Goal: Ask a question

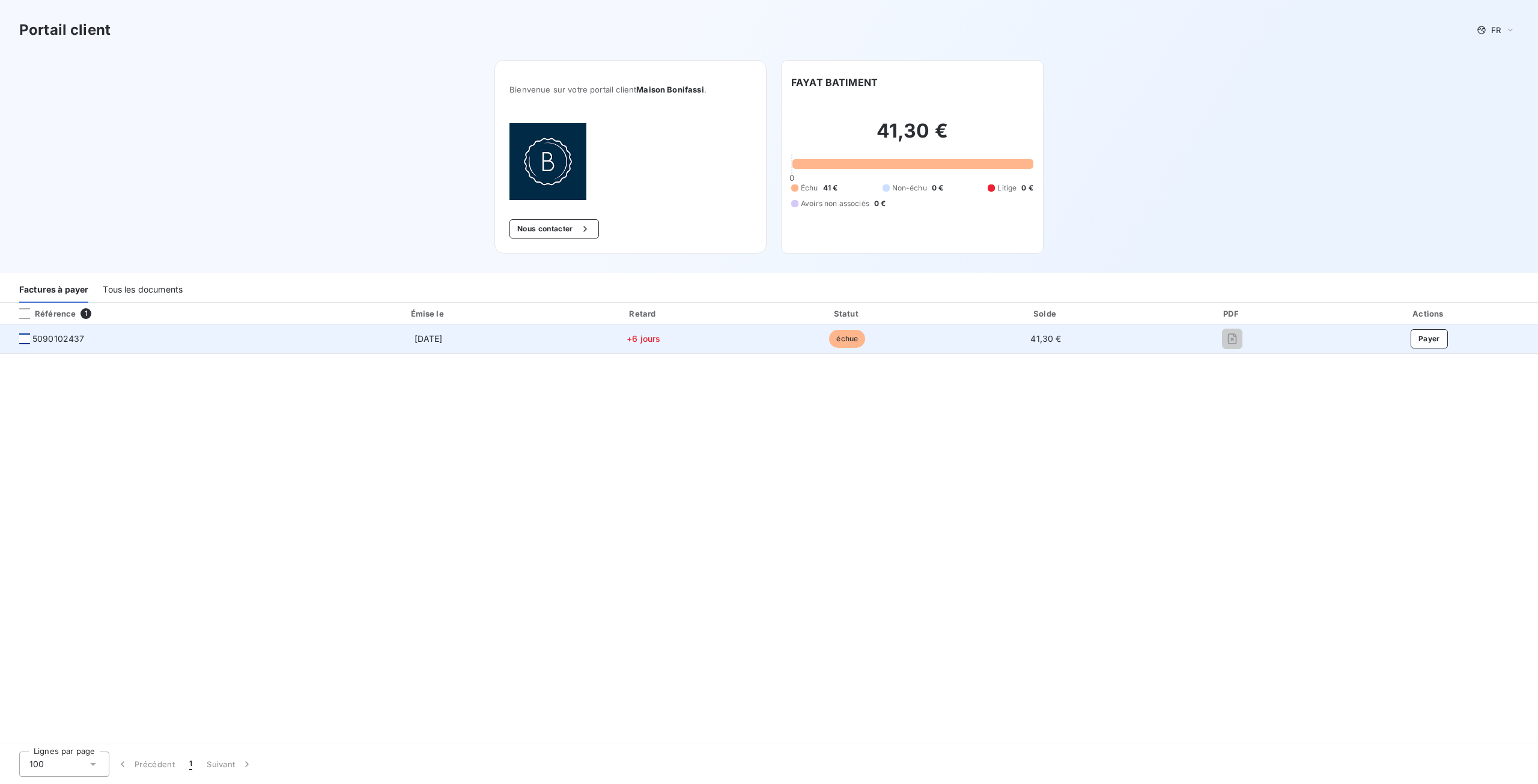
click at [23, 337] on div at bounding box center [25, 339] width 11 height 11
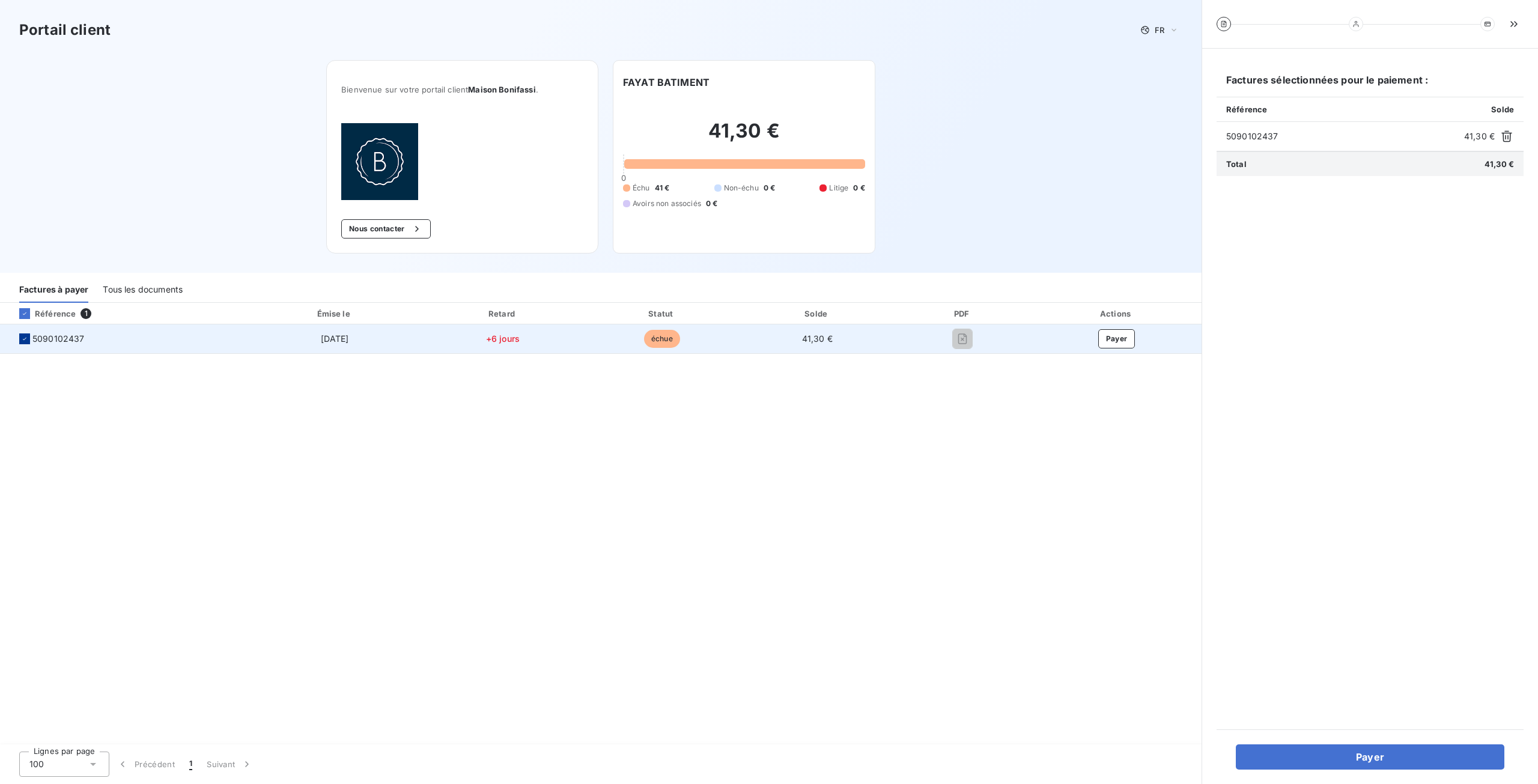
click at [25, 338] on icon at bounding box center [25, 339] width 7 height 7
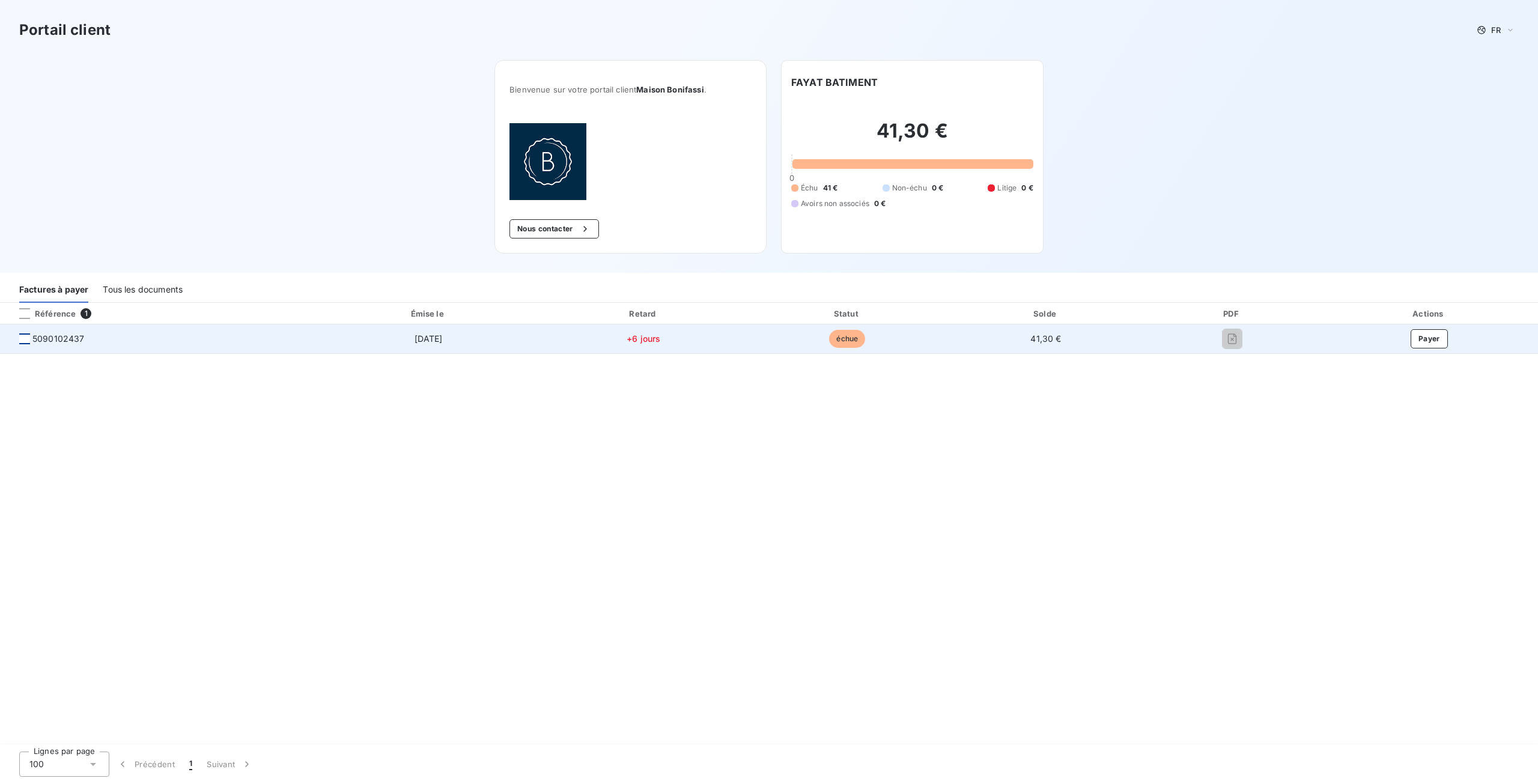
click at [547, 161] on img at bounding box center [548, 161] width 77 height 77
click at [586, 230] on icon "button" at bounding box center [585, 228] width 3 height 5
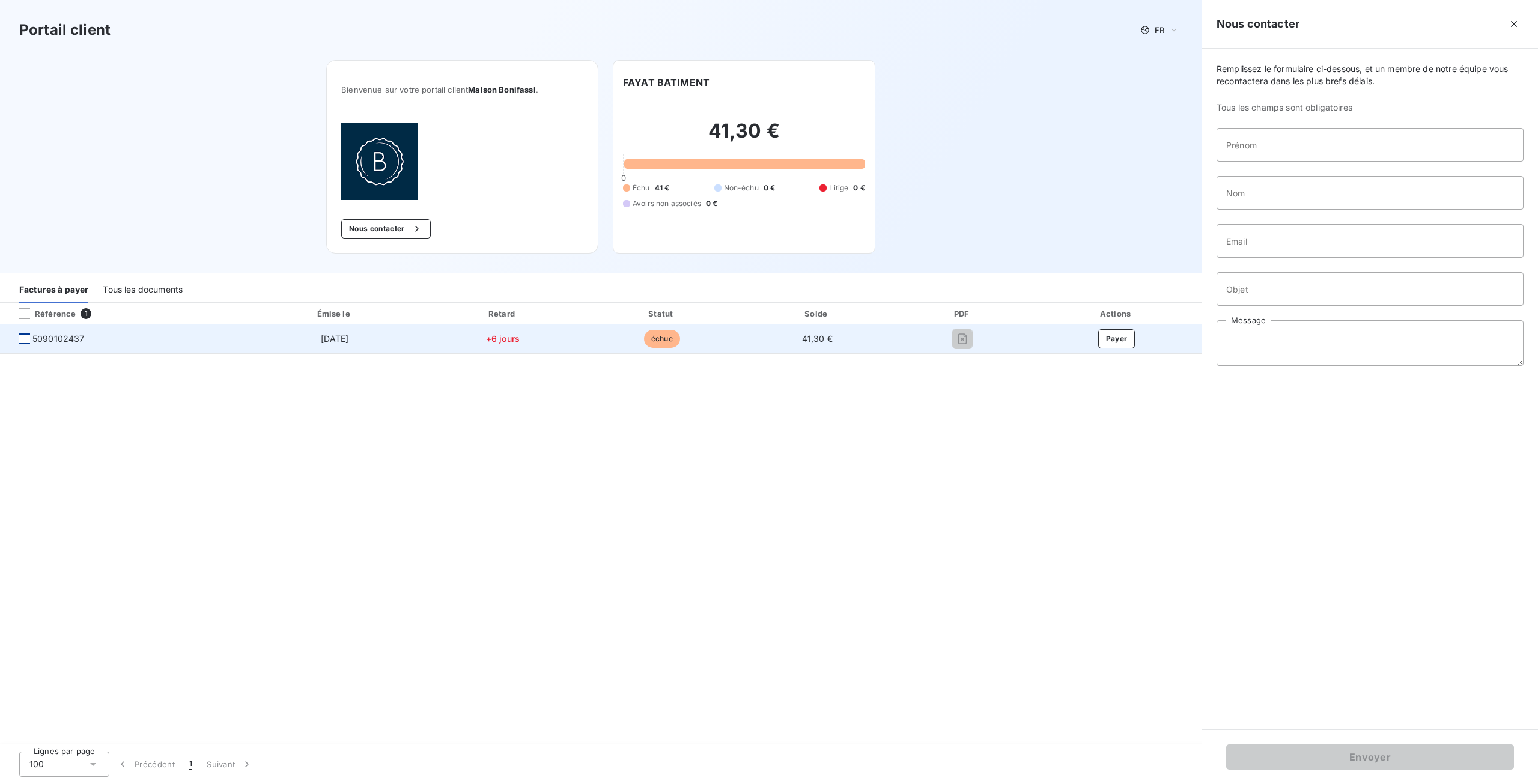
click at [29, 340] on div at bounding box center [25, 339] width 11 height 11
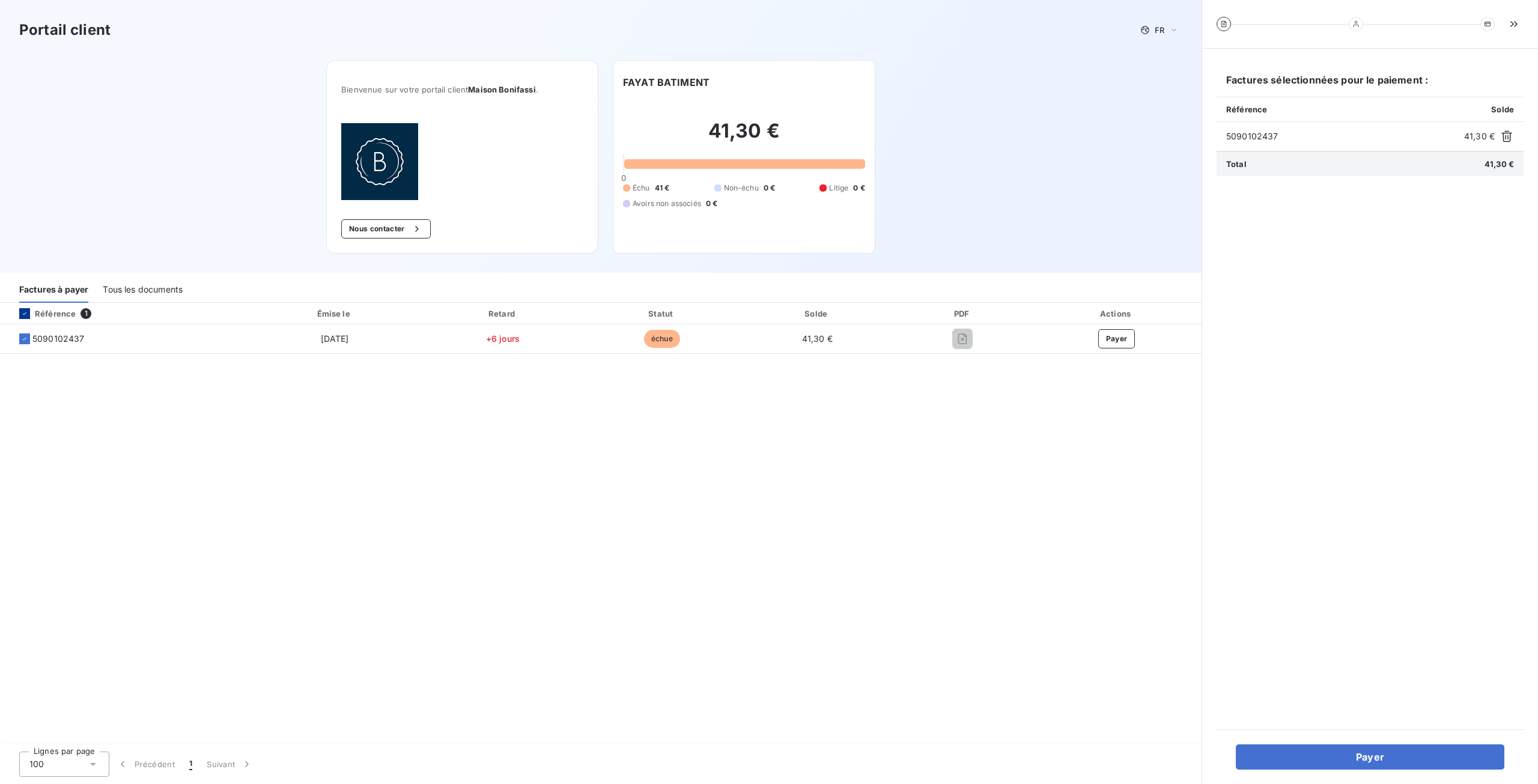
click at [25, 312] on icon at bounding box center [25, 313] width 7 height 7
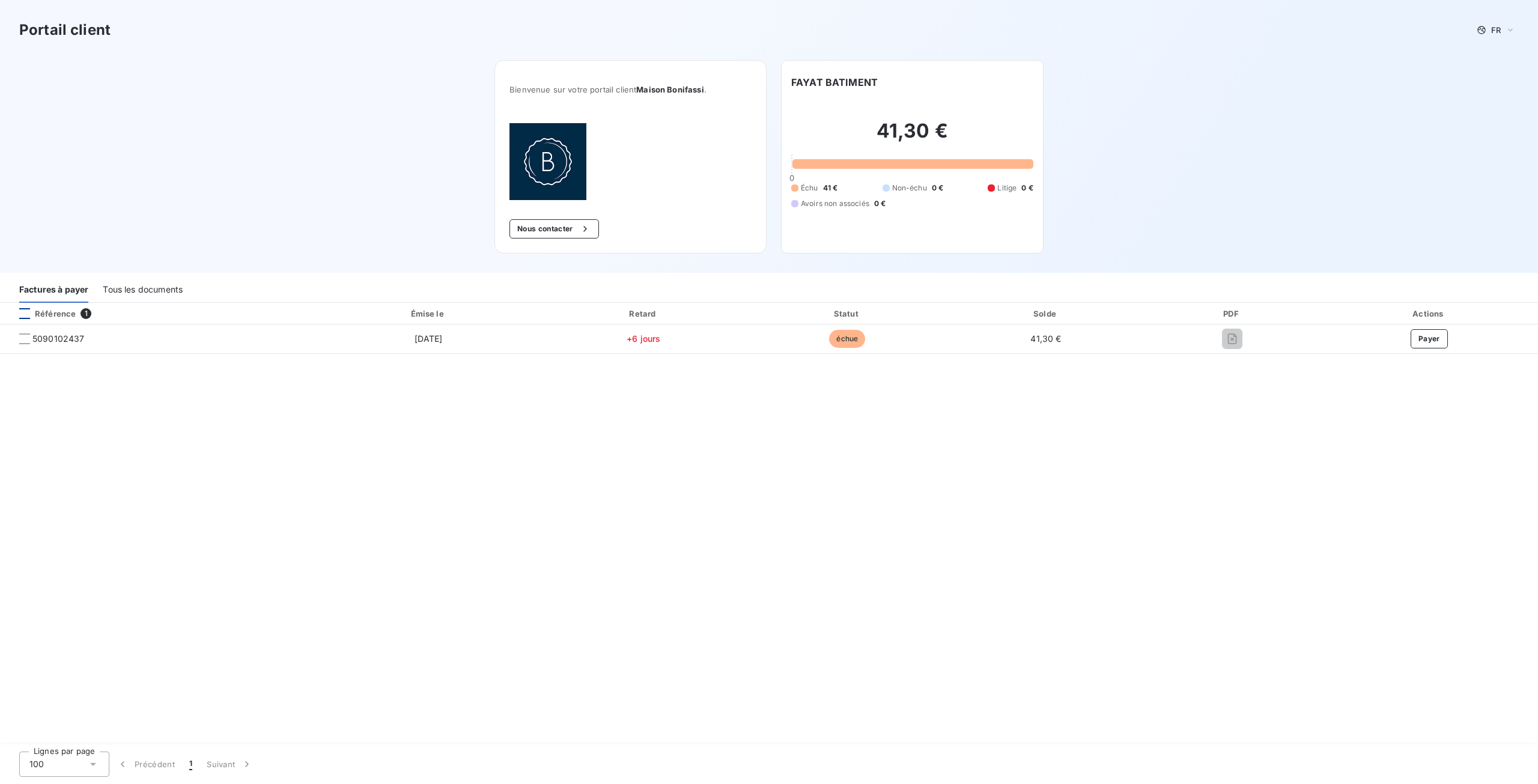
click at [539, 236] on button "Nous contacter" at bounding box center [554, 229] width 89 height 19
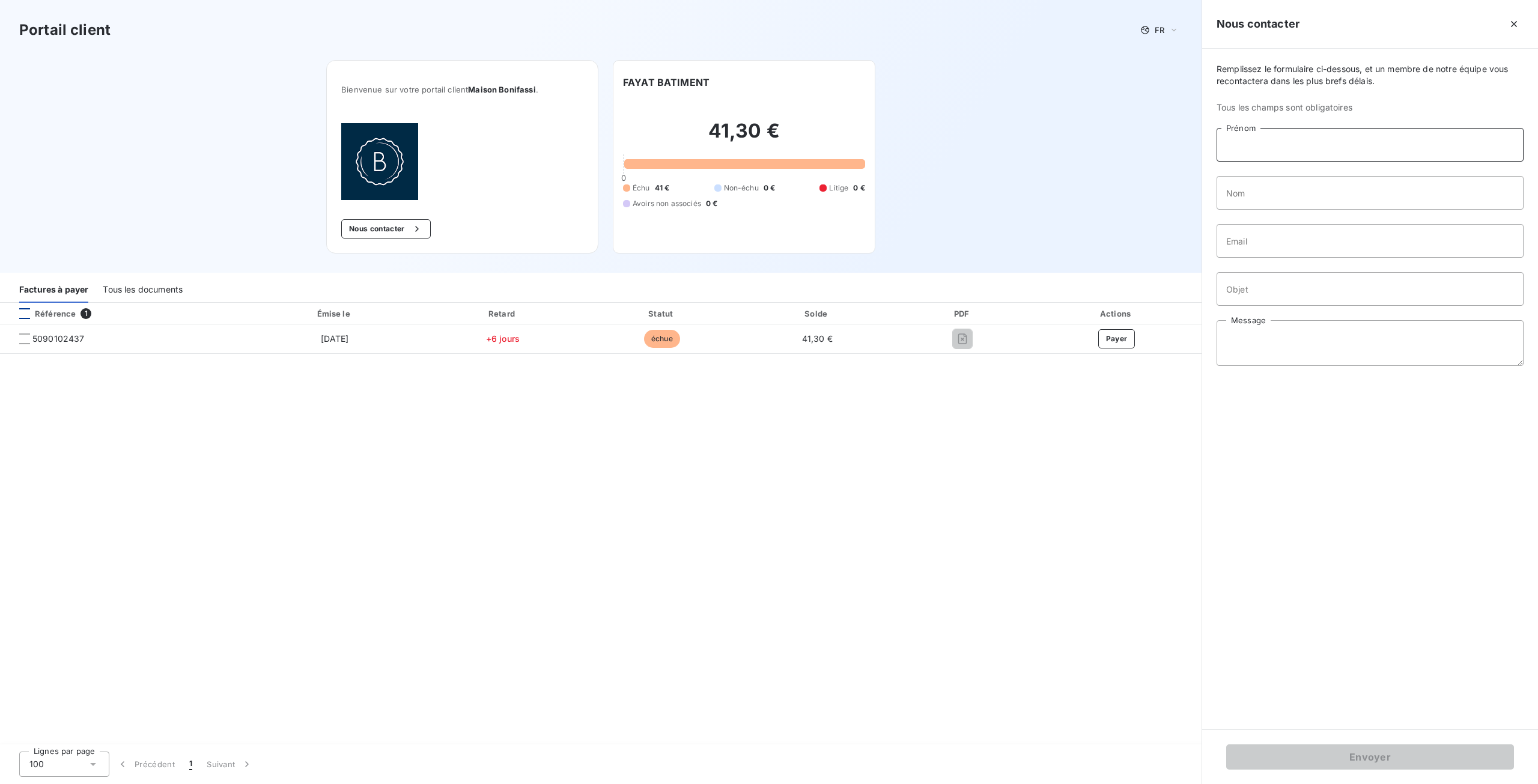
click at [1301, 148] on input "Prénom" at bounding box center [1370, 144] width 307 height 33
type input "COMPTA FOURNISSEURS"
click at [1274, 193] on input "Nom" at bounding box center [1370, 192] width 307 height 33
type input "COMPTA FOURNISSEURS"
click at [1257, 243] on input "Email" at bounding box center [1370, 240] width 307 height 33
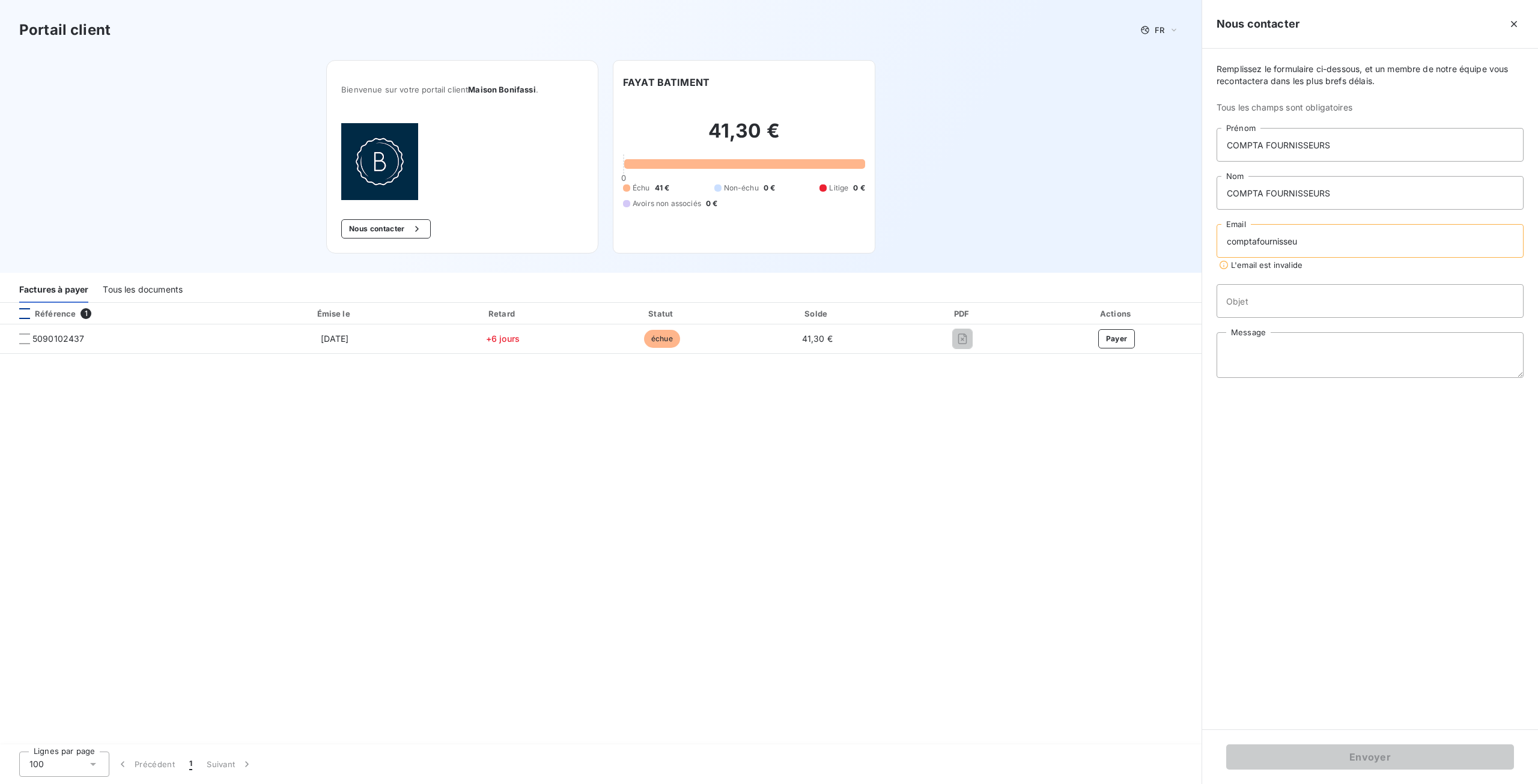
type input "[EMAIL_ADDRESS][DOMAIN_NAME]"
click at [1266, 293] on input "Objet" at bounding box center [1370, 289] width 307 height 33
type input "demande duplicata"
click at [1265, 338] on textarea "Message" at bounding box center [1370, 343] width 307 height 46
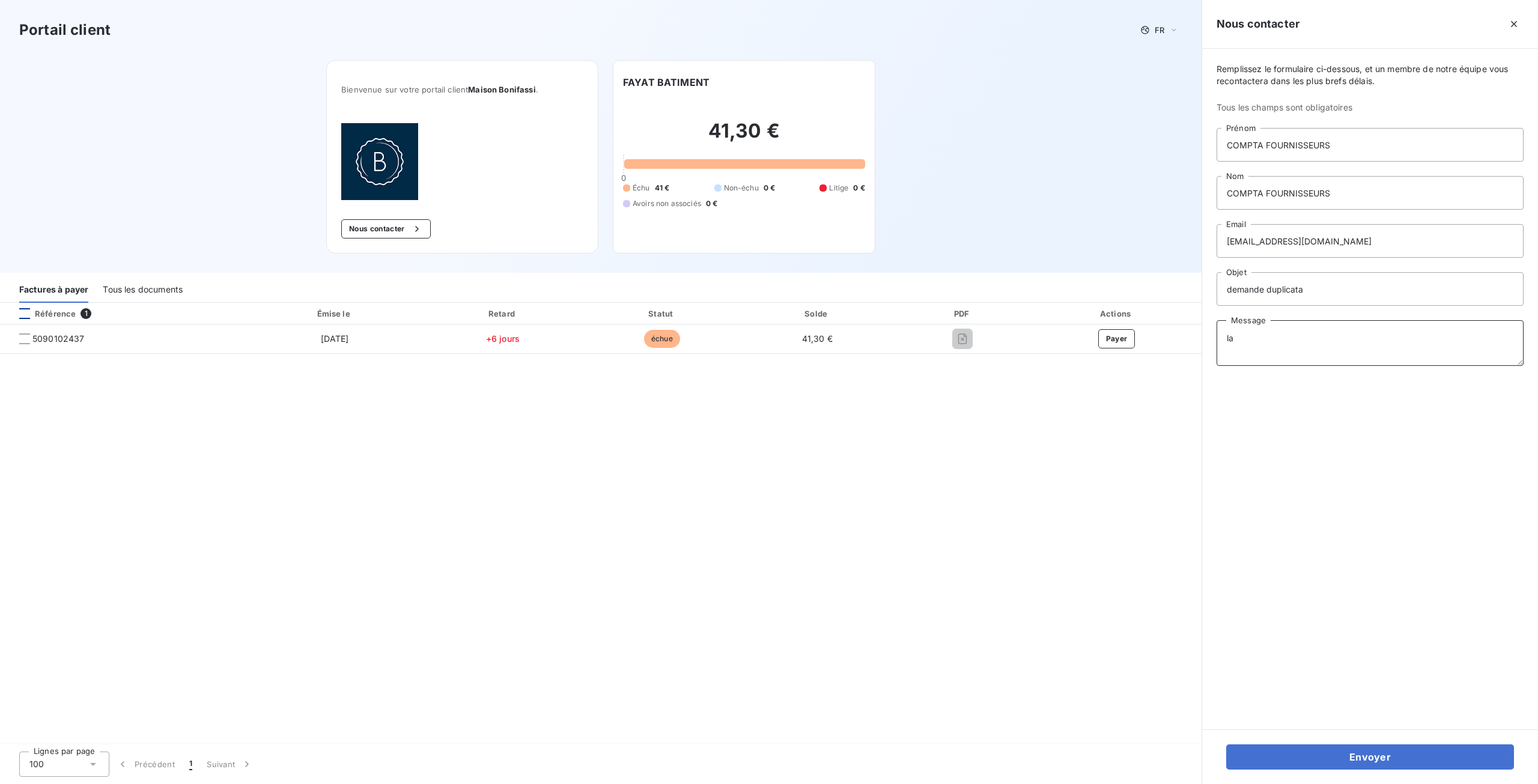
type textarea "l"
click at [1270, 341] on textarea "bonjour," at bounding box center [1370, 343] width 307 height 46
click at [1334, 363] on textarea "bonjour, votre facture n'est pas enrgistrée, veuillez" at bounding box center [1370, 343] width 307 height 46
click at [1332, 360] on textarea "bonjour, votre facture n'est pas enrgistrée, veuillez" at bounding box center [1370, 343] width 307 height 46
click at [1412, 360] on textarea "bonjour, votre facture n'est pas enregistrée, veuillez" at bounding box center [1370, 343] width 307 height 46
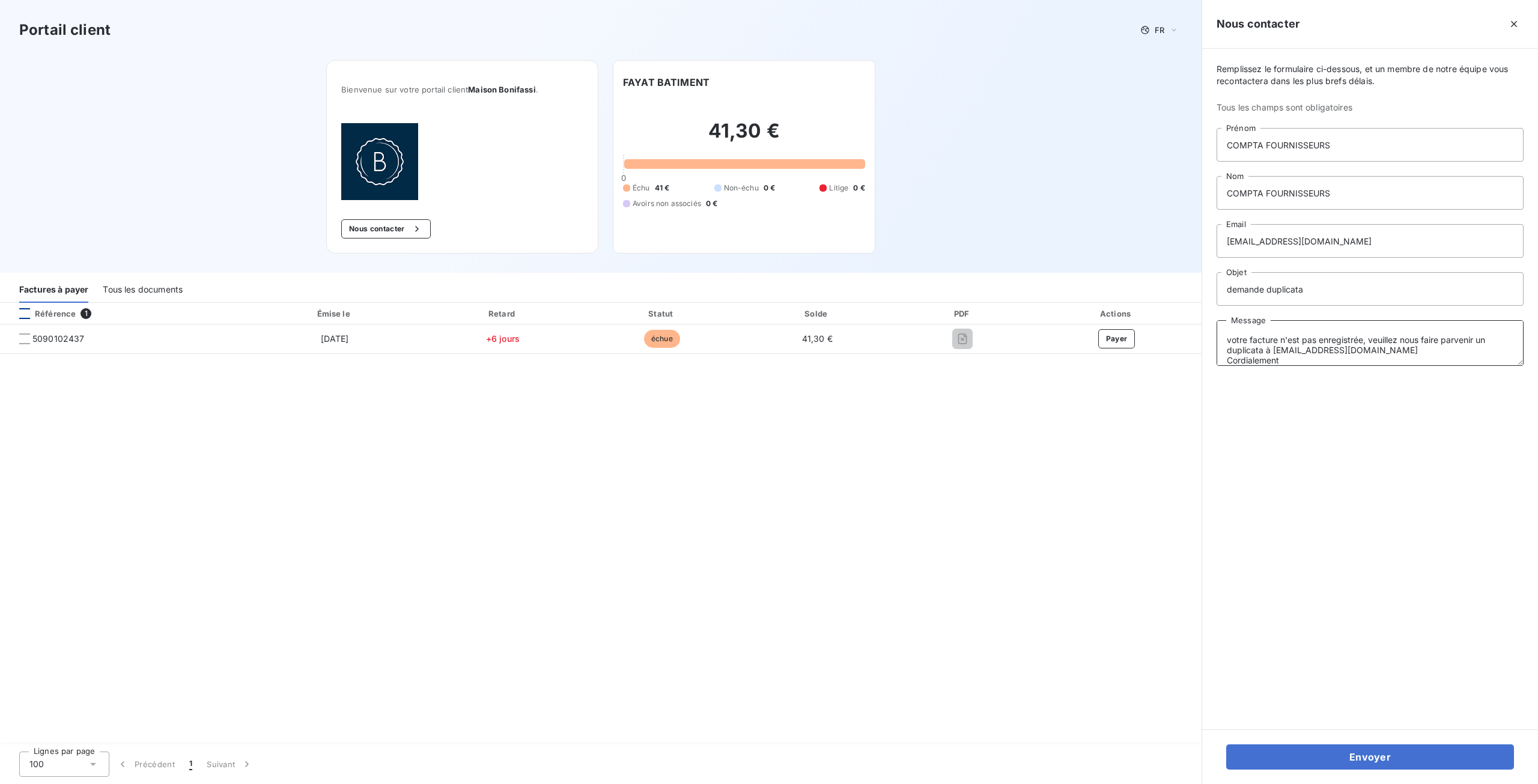
scroll to position [29, 0]
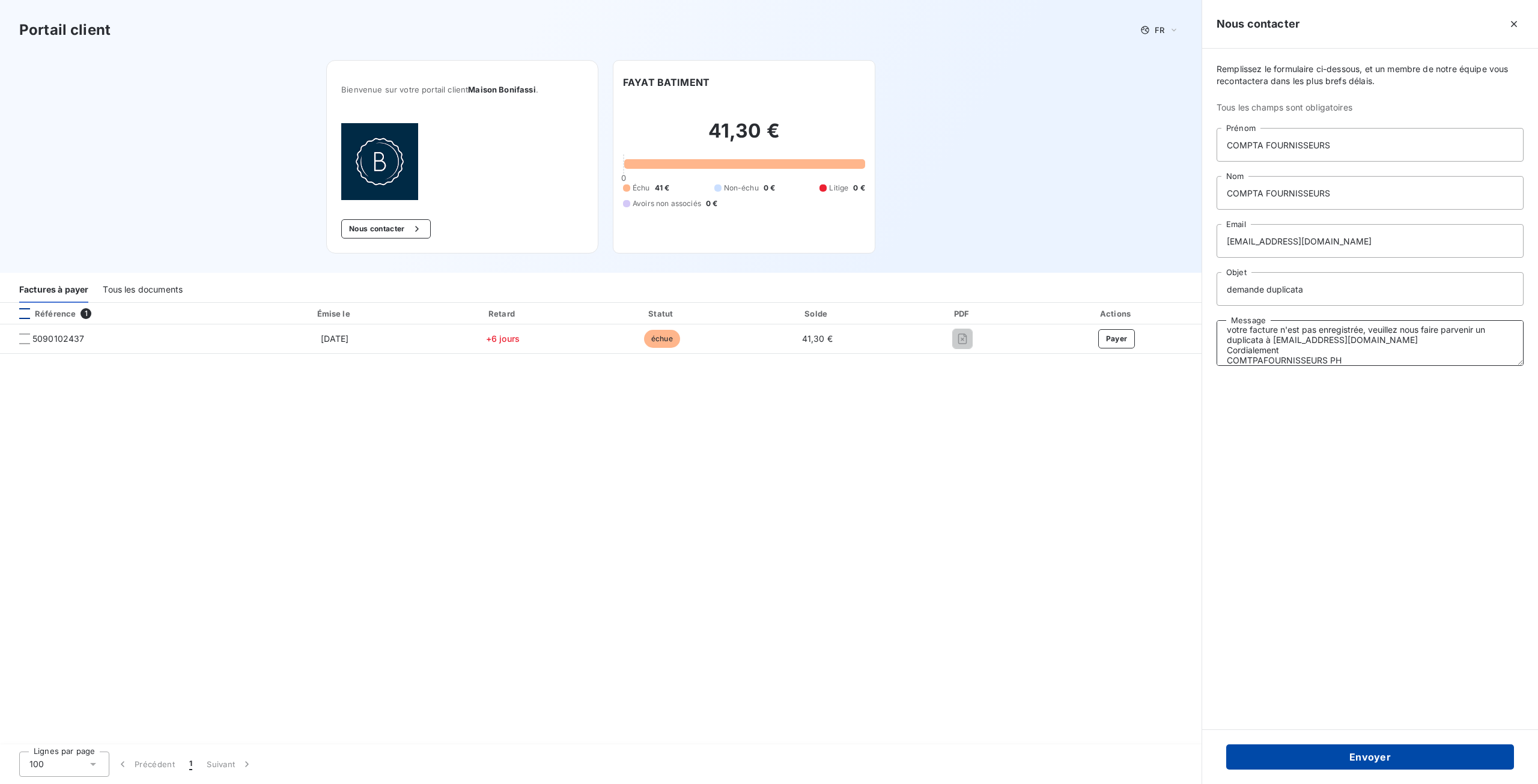
type textarea "bonjour, votre facture n'est pas enregistrée, veuillez nous faire parvenir un d…"
click at [1376, 752] on button "Envoyer" at bounding box center [1370, 756] width 288 height 25
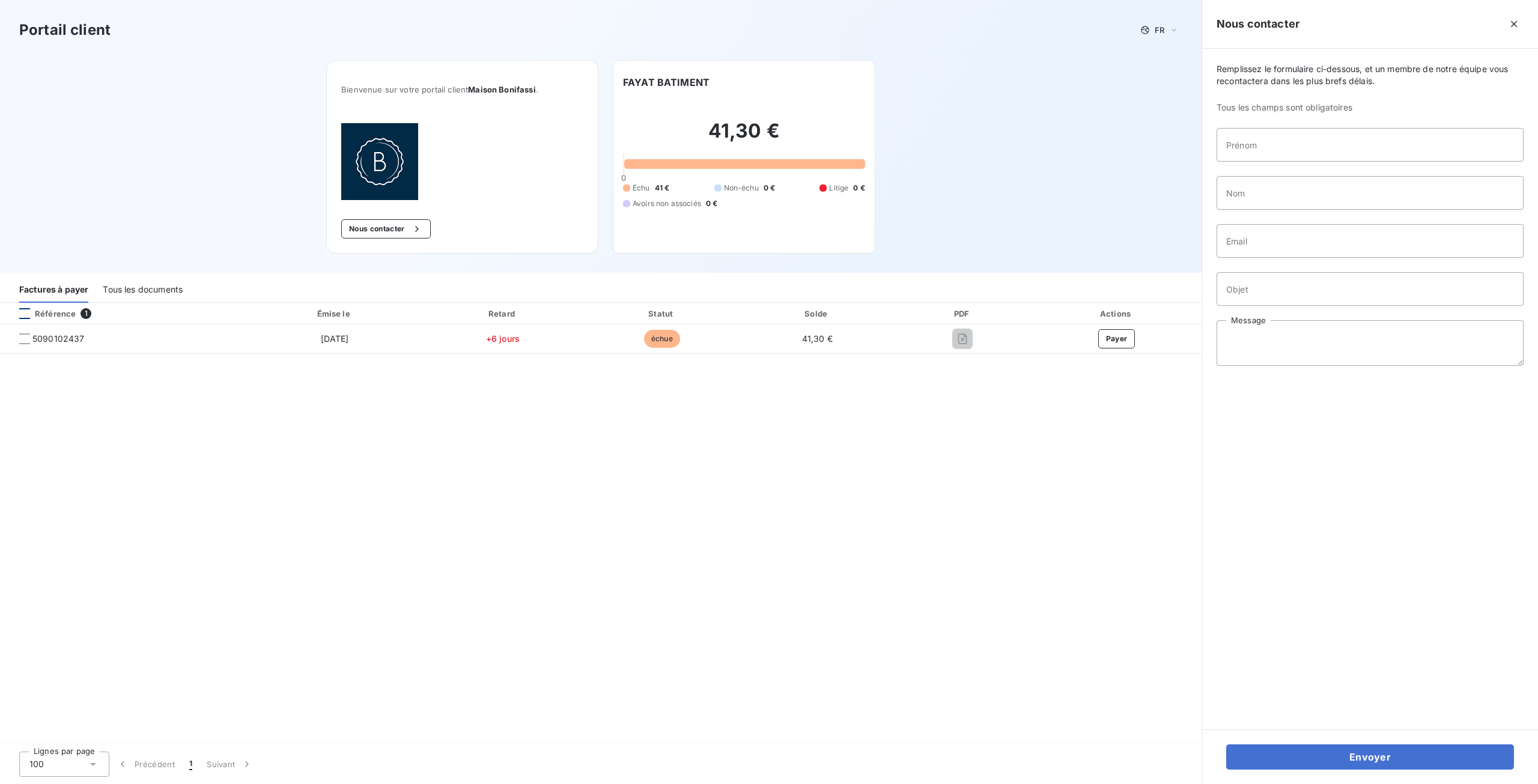
scroll to position [0, 0]
